Goal: Transaction & Acquisition: Purchase product/service

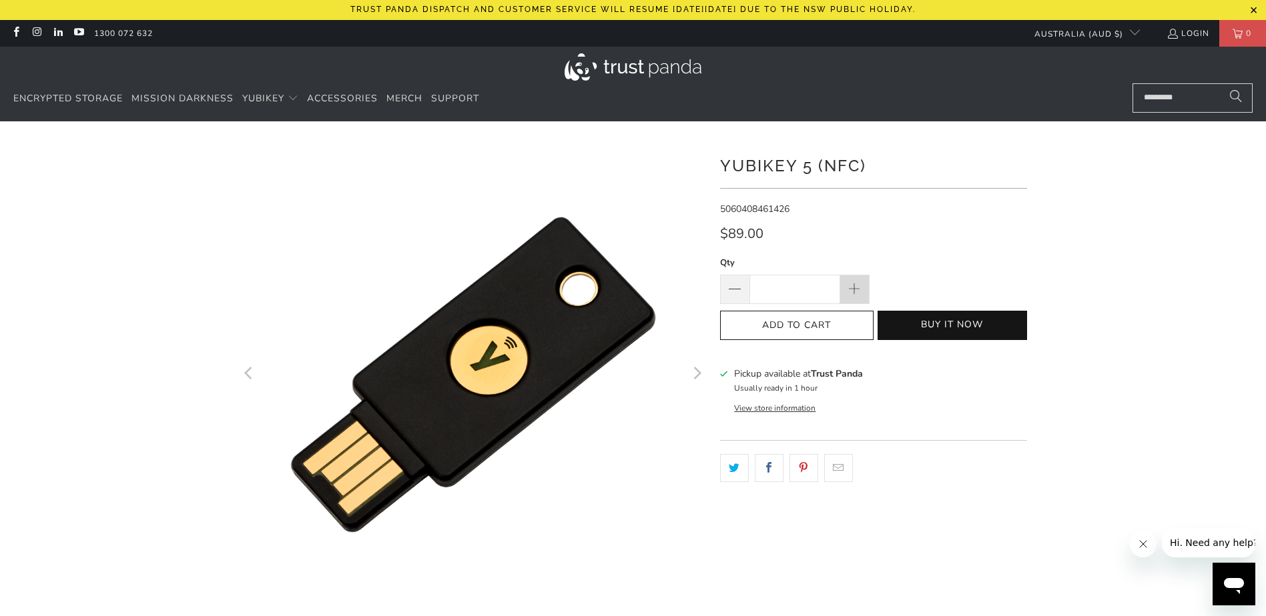
click at [857, 289] on span at bounding box center [854, 290] width 15 height 15
type input "*"
click at [939, 327] on button "Buy it now" at bounding box center [951, 325] width 149 height 29
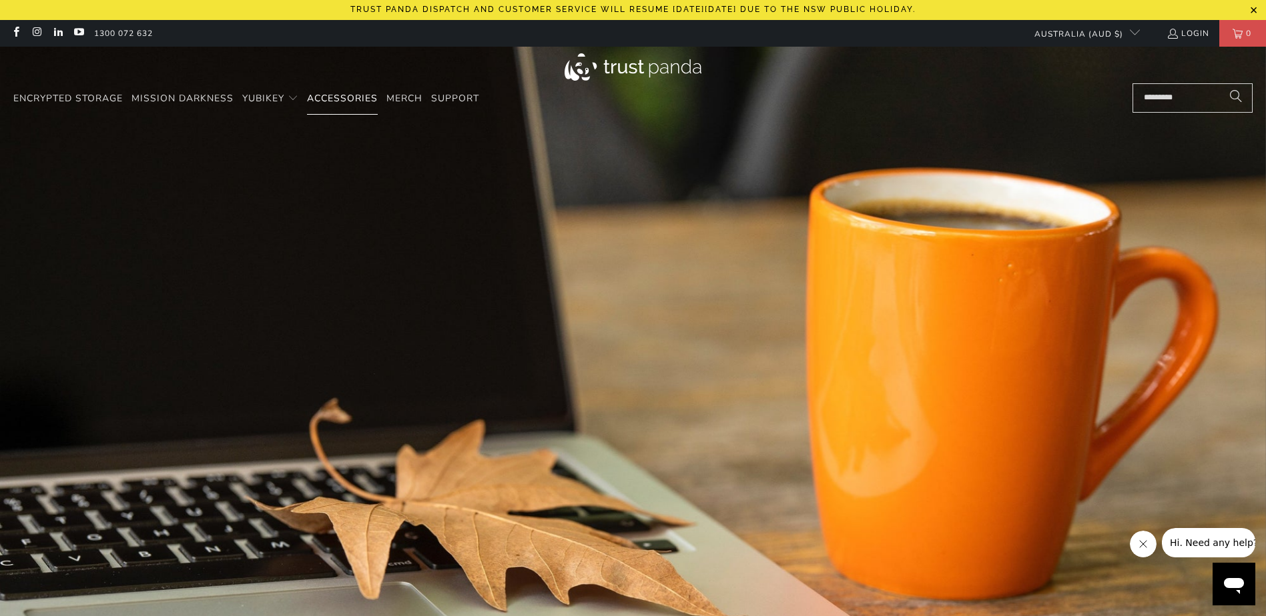
click at [356, 105] on link "Accessories" at bounding box center [342, 98] width 71 height 31
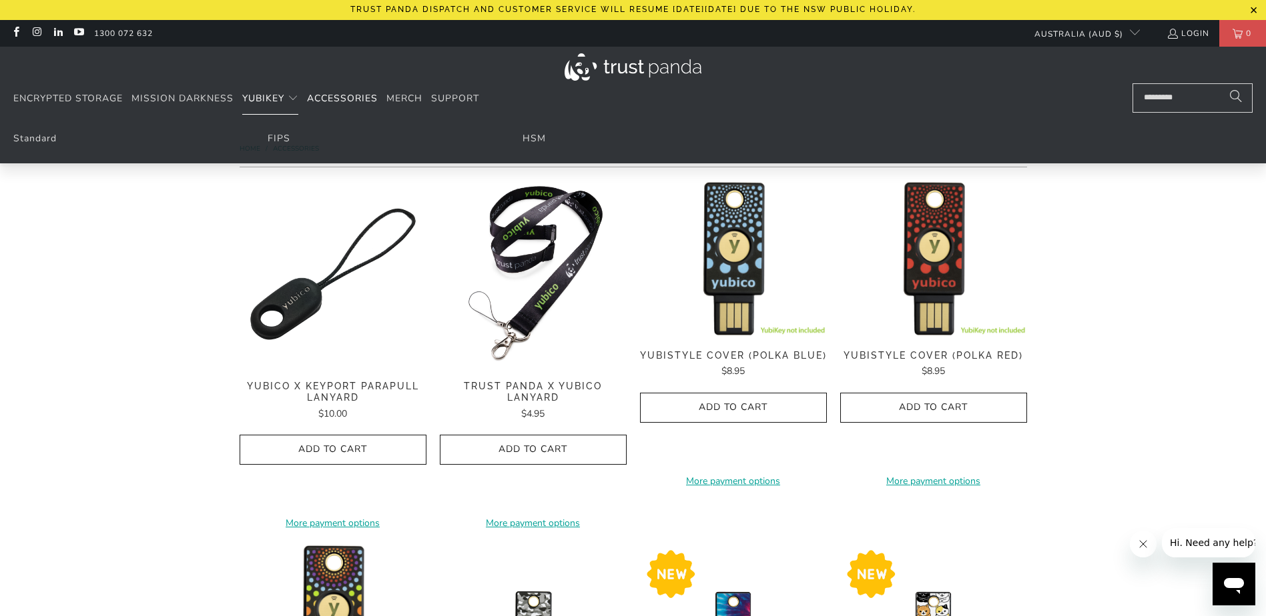
click at [277, 95] on span "YubiKey" at bounding box center [263, 98] width 42 height 13
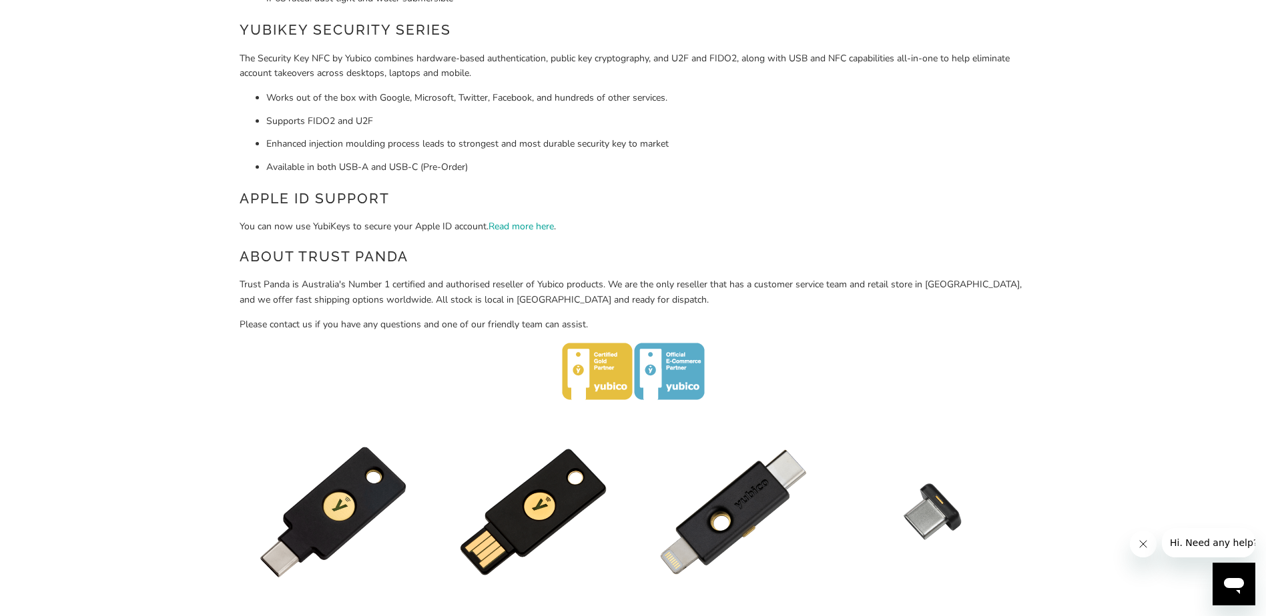
scroll to position [600, 0]
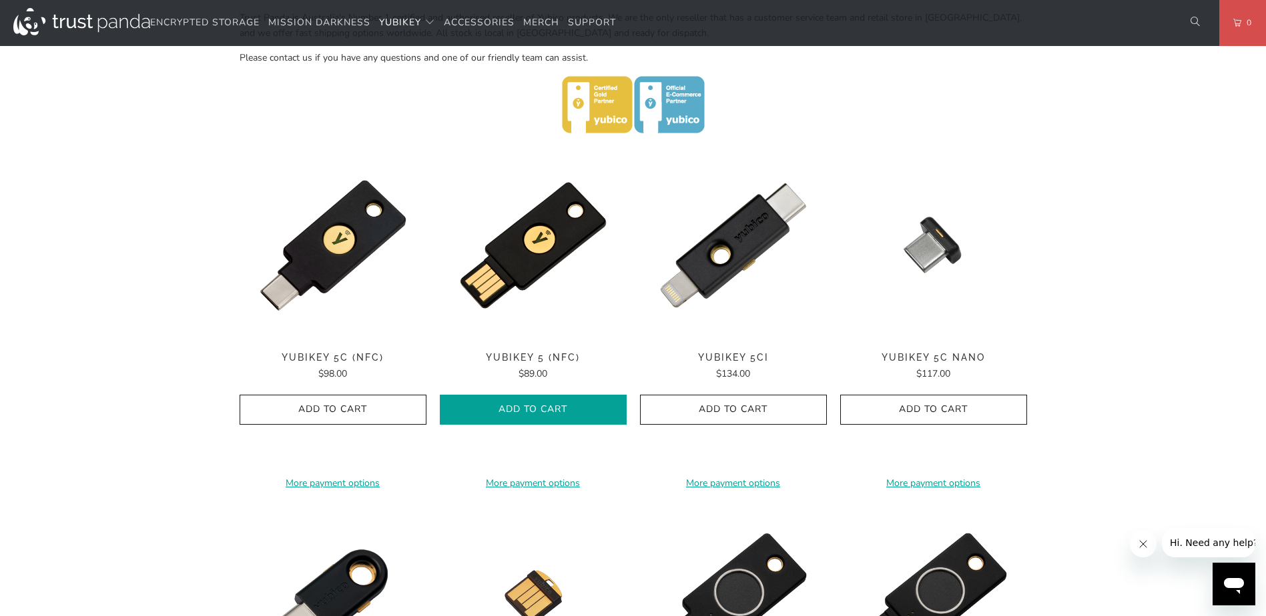
click at [551, 404] on span "Add to Cart" at bounding box center [533, 409] width 159 height 11
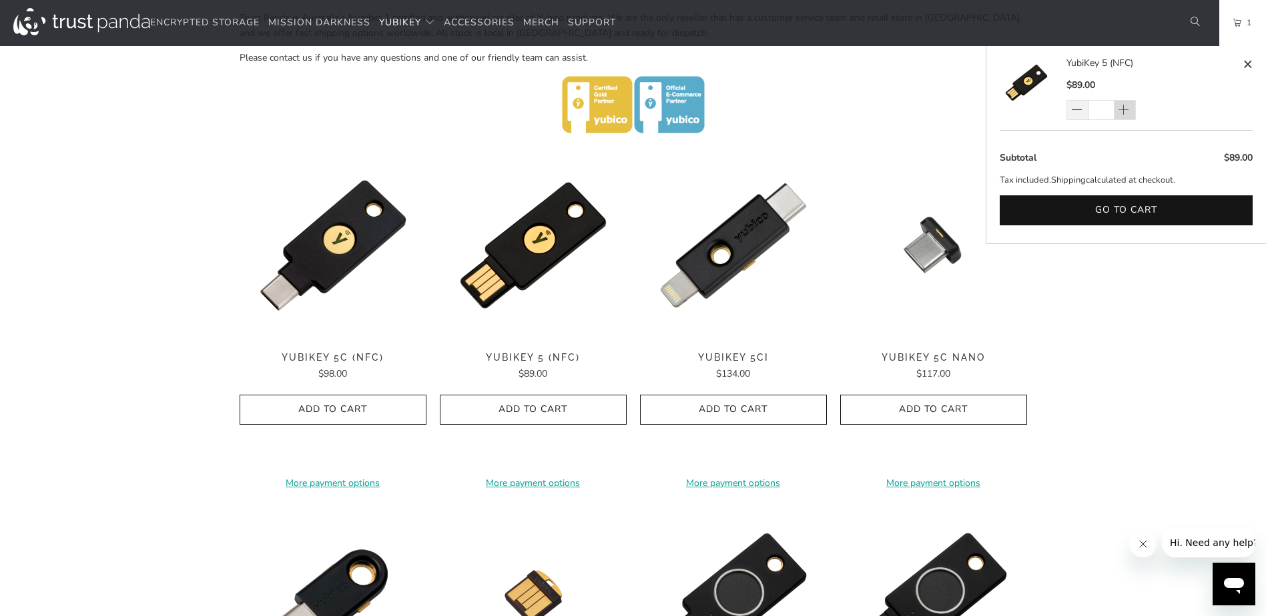
click at [1128, 113] on span at bounding box center [1123, 110] width 13 height 13
type input "*"
click at [1234, 27] on link "2" at bounding box center [1242, 23] width 47 height 46
